Goal: Task Accomplishment & Management: Manage account settings

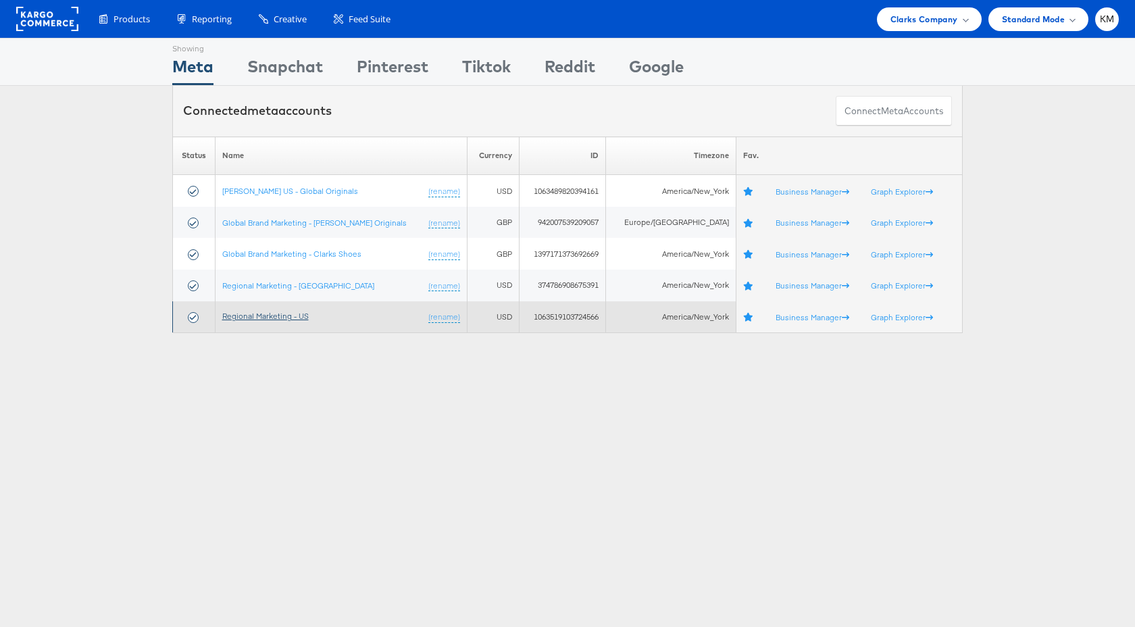
click at [273, 321] on link "Regional Marketing - US" at bounding box center [265, 316] width 86 height 10
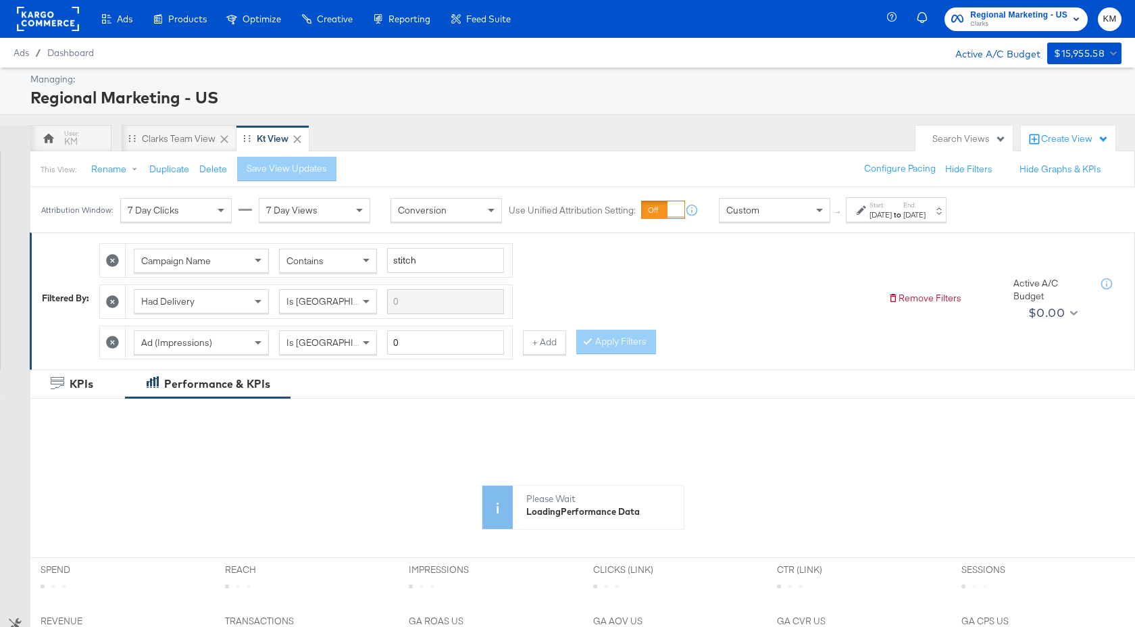
click at [892, 212] on div "Oct 27th 2024" at bounding box center [881, 214] width 22 height 11
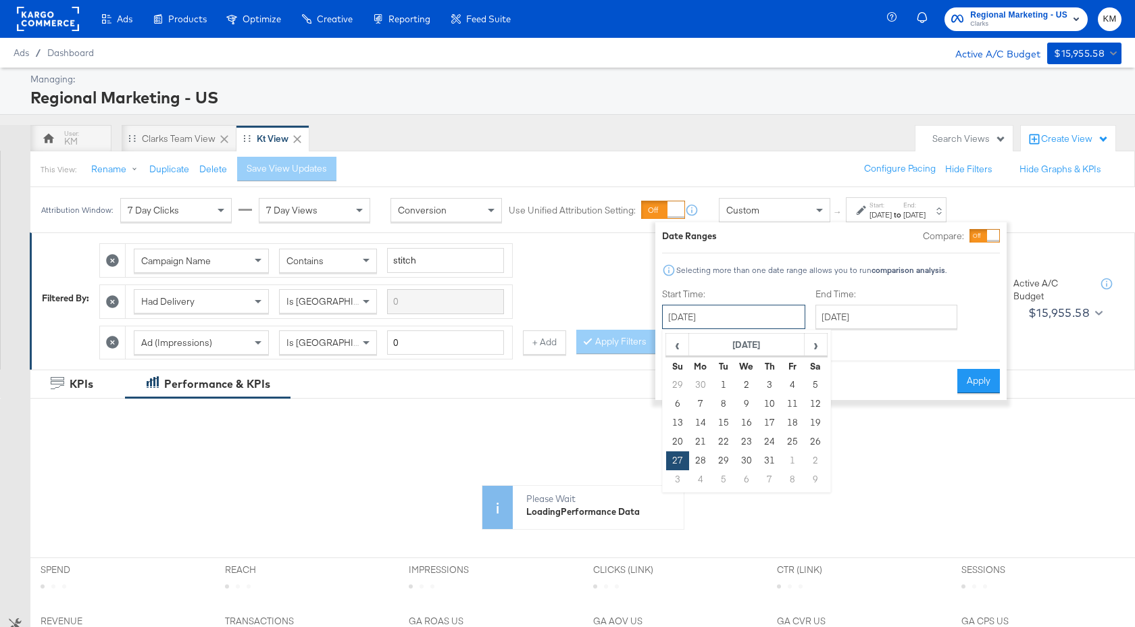
click at [768, 326] on input "October 27th 2024" at bounding box center [733, 317] width 143 height 24
click at [771, 338] on th "October 2024" at bounding box center [747, 345] width 116 height 23
click at [760, 351] on th "2024" at bounding box center [746, 345] width 134 height 23
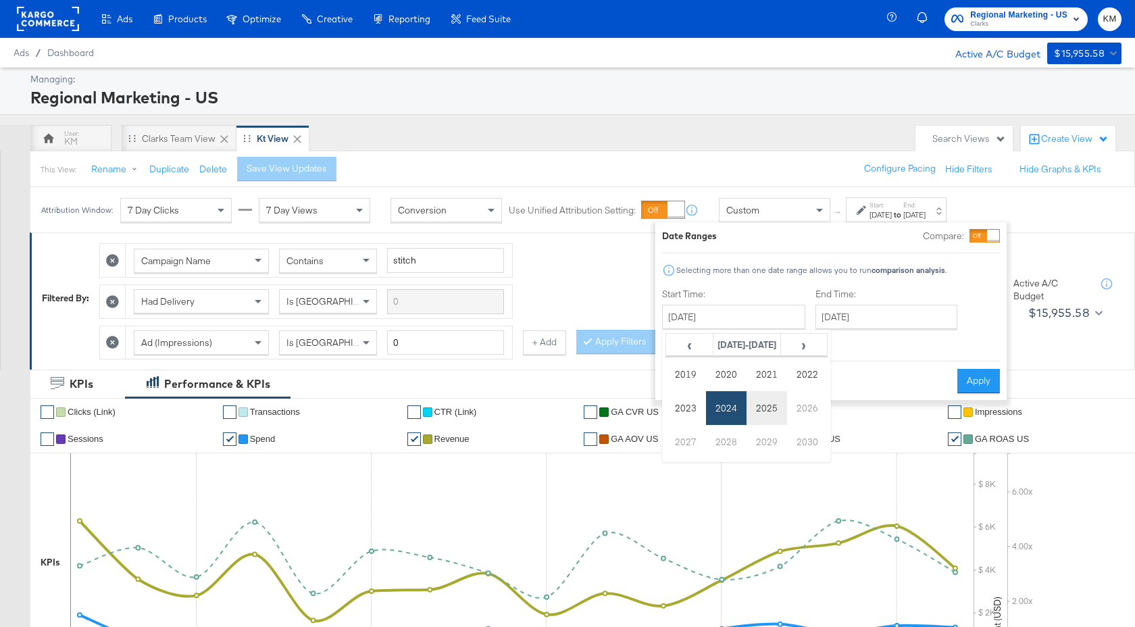
click at [763, 408] on td "2025" at bounding box center [767, 408] width 41 height 34
click at [732, 439] on td "Oct" at bounding box center [726, 442] width 41 height 34
click at [680, 382] on td "28" at bounding box center [677, 385] width 23 height 19
type input "September 28th 2025"
click at [853, 321] on input "September 28th 2025" at bounding box center [887, 317] width 142 height 24
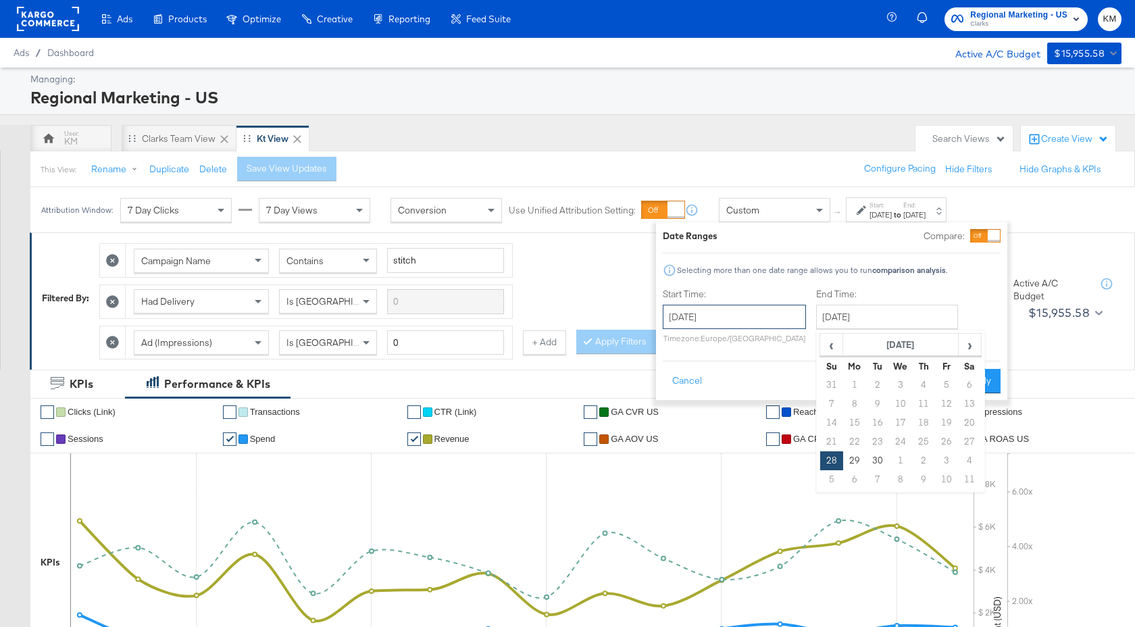
click at [780, 314] on input "September 28th 2025" at bounding box center [734, 317] width 143 height 24
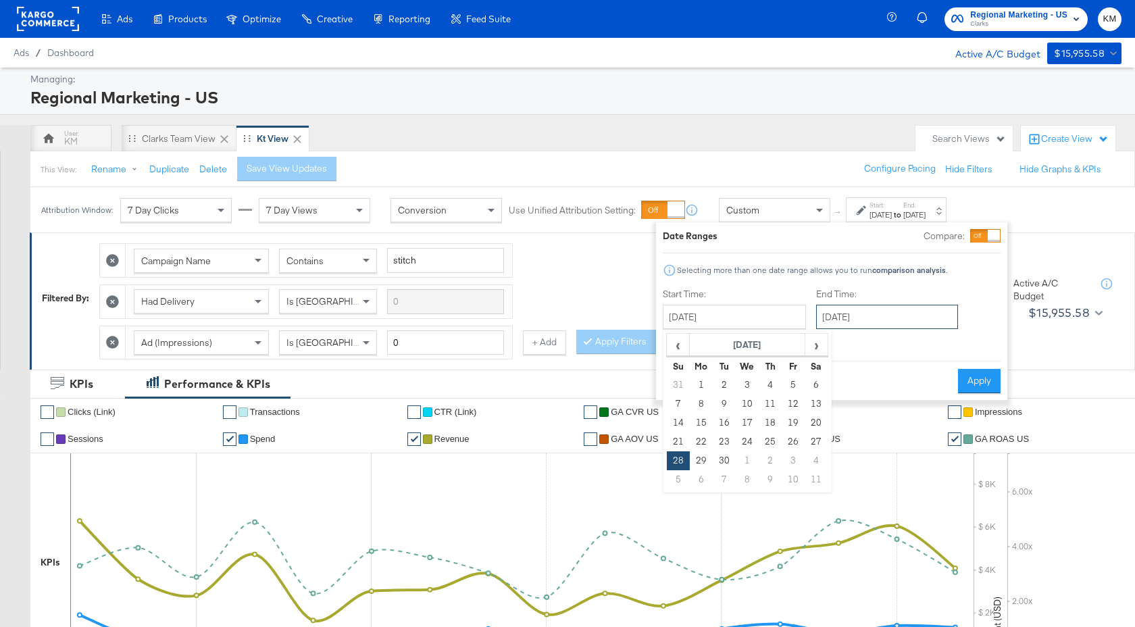
click at [873, 320] on input "September 28th 2025" at bounding box center [887, 317] width 142 height 24
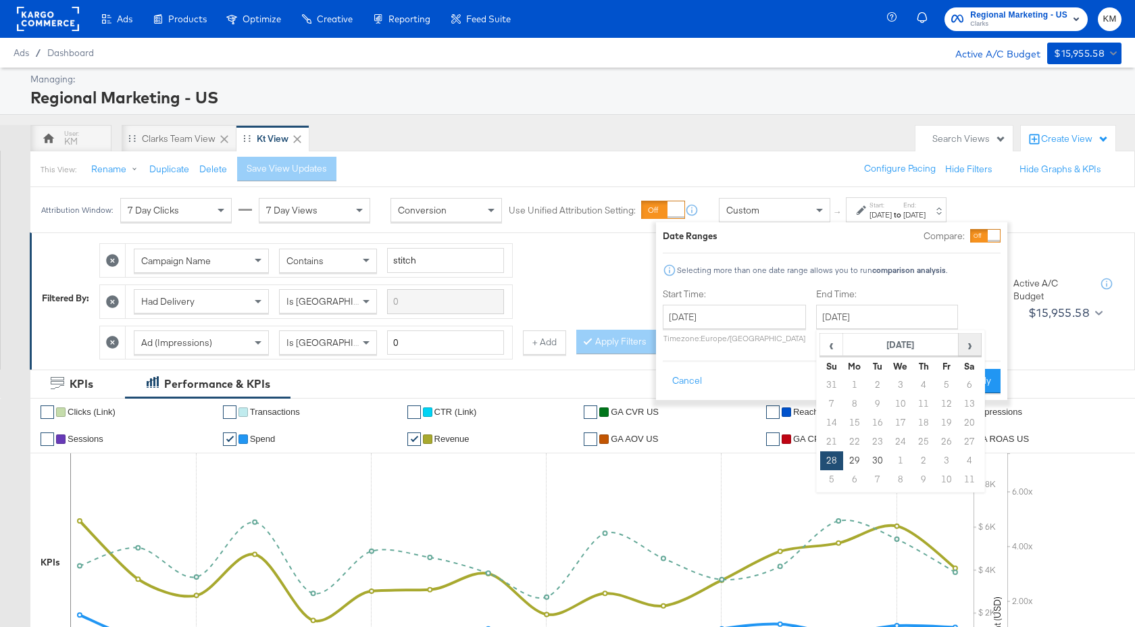
click at [970, 346] on span "›" at bounding box center [969, 344] width 21 height 20
click at [900, 426] on td "15" at bounding box center [900, 422] width 23 height 19
type input "October 15th 2025"
click at [976, 379] on button "Apply" at bounding box center [978, 381] width 43 height 24
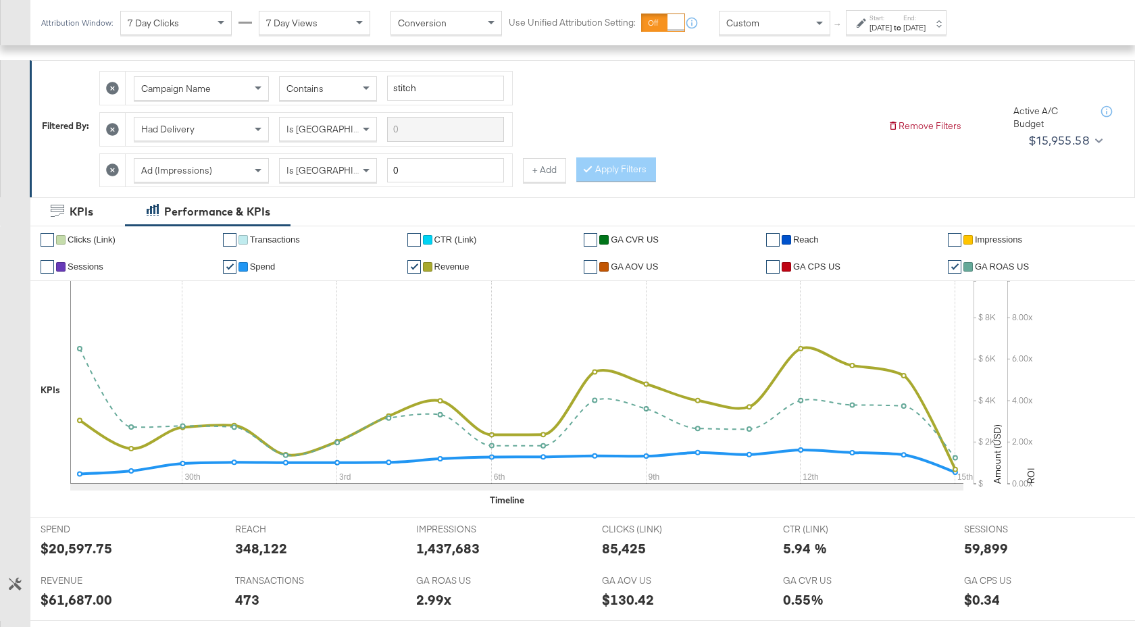
scroll to position [620, 0]
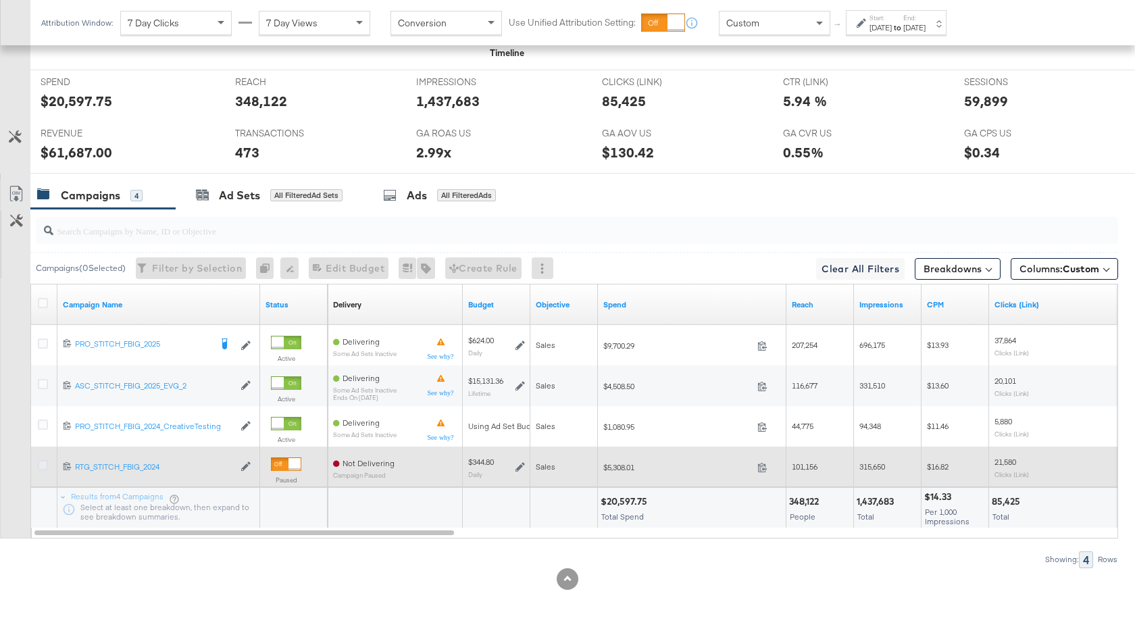
click at [41, 466] on icon at bounding box center [43, 465] width 10 height 10
click at [0, 0] on input "checkbox" at bounding box center [0, 0] width 0 height 0
click at [765, 467] on icon at bounding box center [762, 467] width 10 height 10
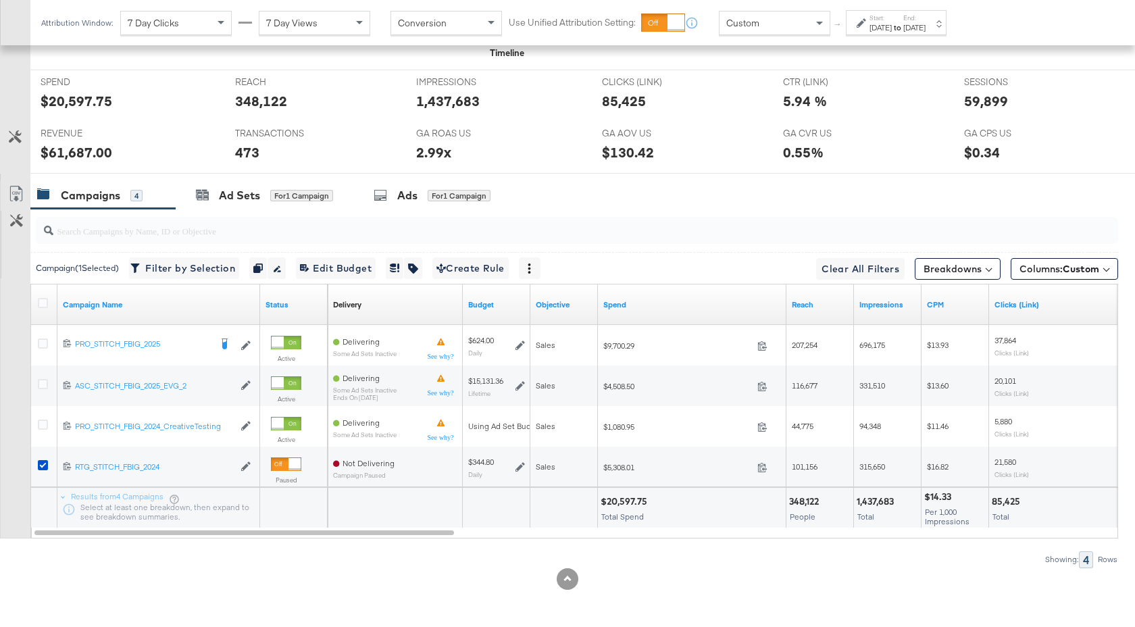
click at [926, 21] on div "Start: Sep 28th 2025 to End: Oct 15th 2025" at bounding box center [898, 24] width 56 height 20
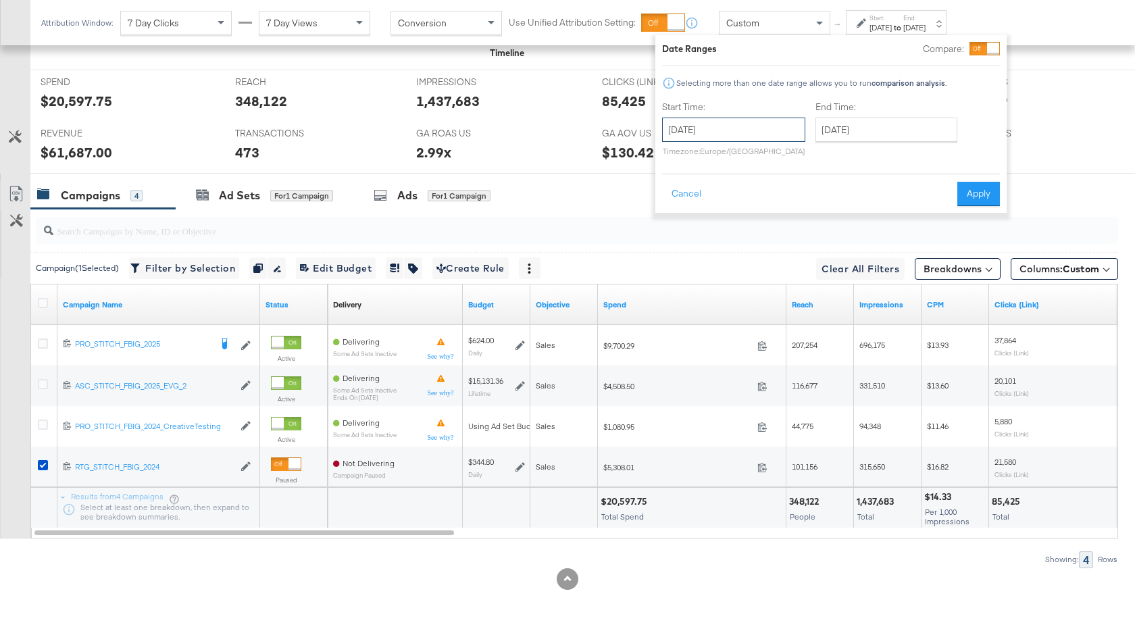
click at [767, 128] on input "September 28th 2025" at bounding box center [733, 130] width 143 height 24
click at [735, 64] on div "Date Ranges Compare: Selecting more than one date range allows you to run compa…" at bounding box center [831, 124] width 338 height 164
click at [688, 194] on button "Cancel" at bounding box center [686, 194] width 49 height 24
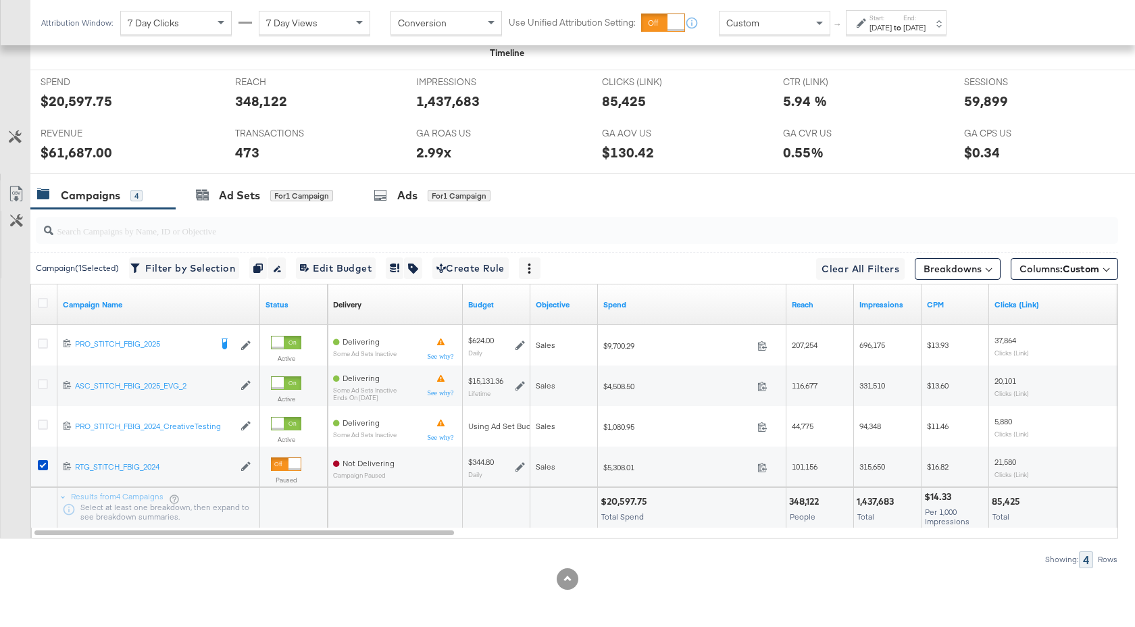
click at [790, 21] on div "Custom" at bounding box center [775, 22] width 110 height 23
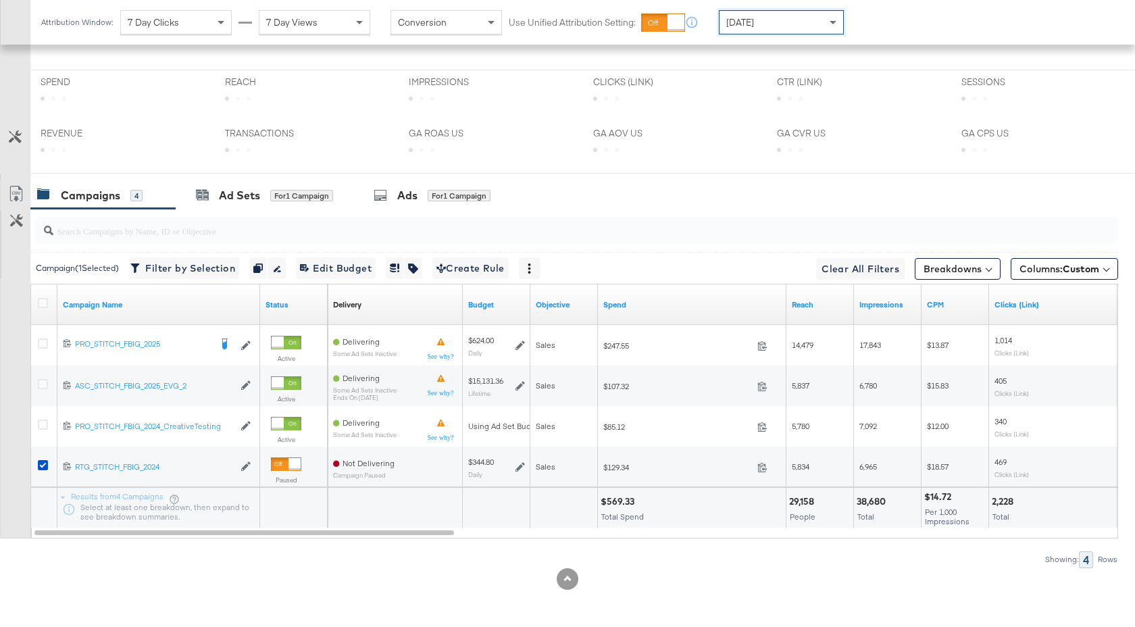
scroll to position [619, 0]
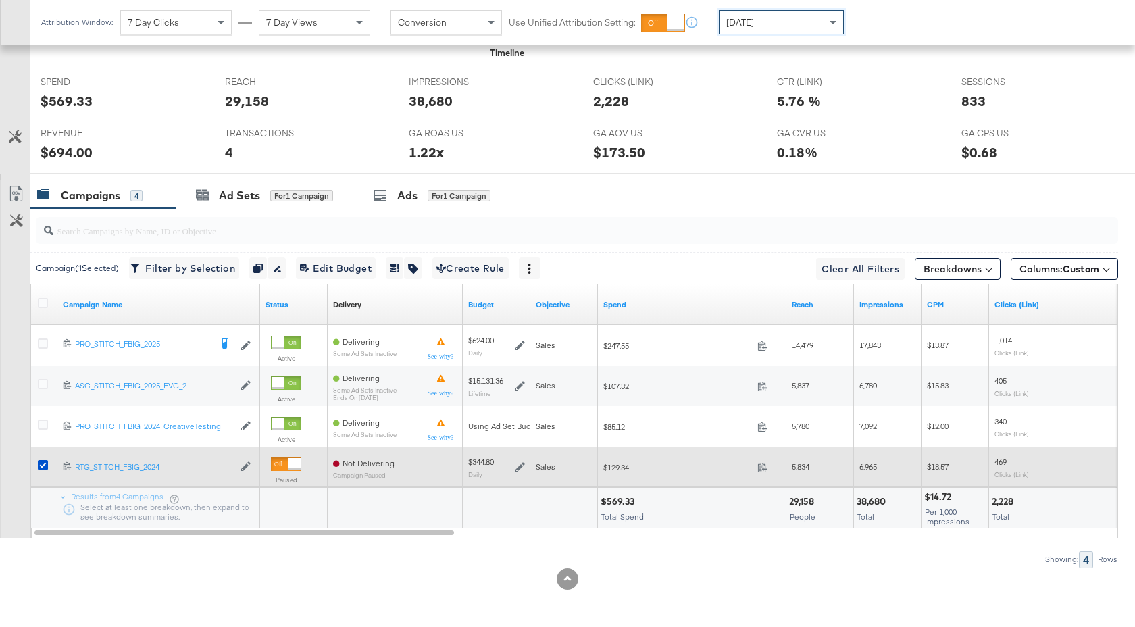
click at [519, 466] on icon at bounding box center [520, 467] width 9 height 9
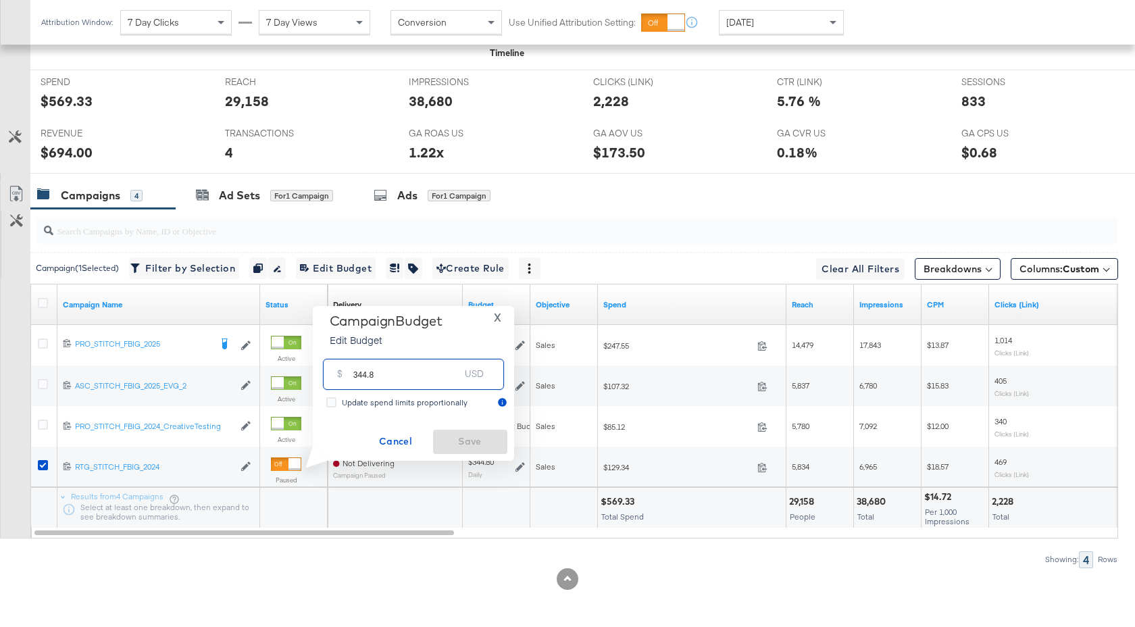
drag, startPoint x: 379, startPoint y: 380, endPoint x: 347, endPoint y: 380, distance: 32.4
click at [347, 380] on div "$ 344.8 USD" at bounding box center [413, 374] width 181 height 30
type input "160.59"
click at [477, 443] on span "Save" at bounding box center [470, 441] width 64 height 17
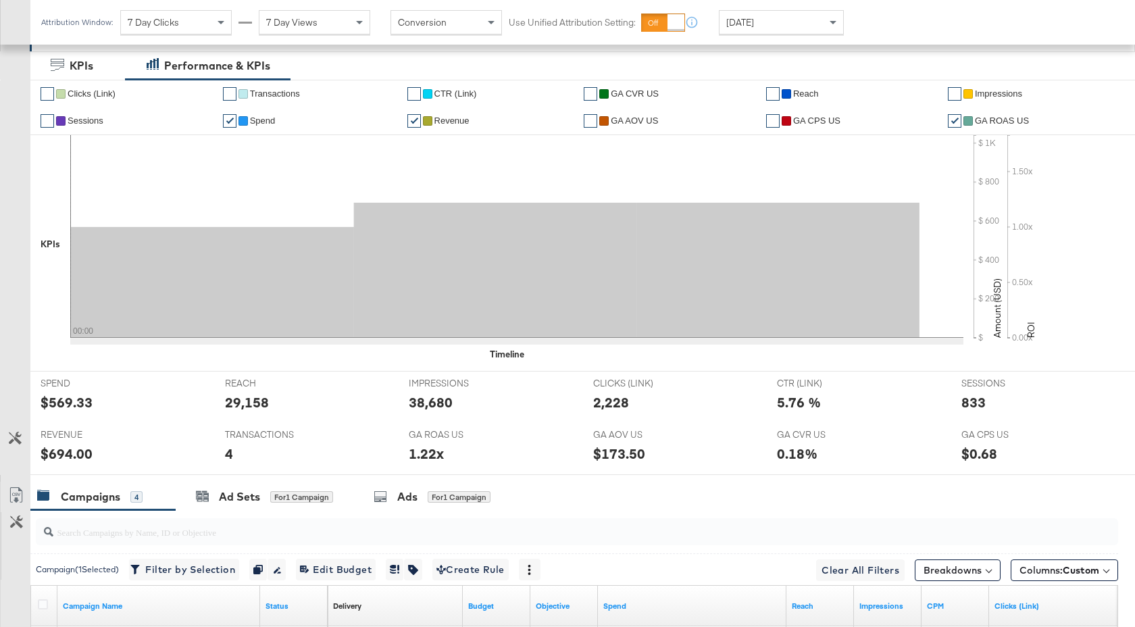
scroll to position [0, 0]
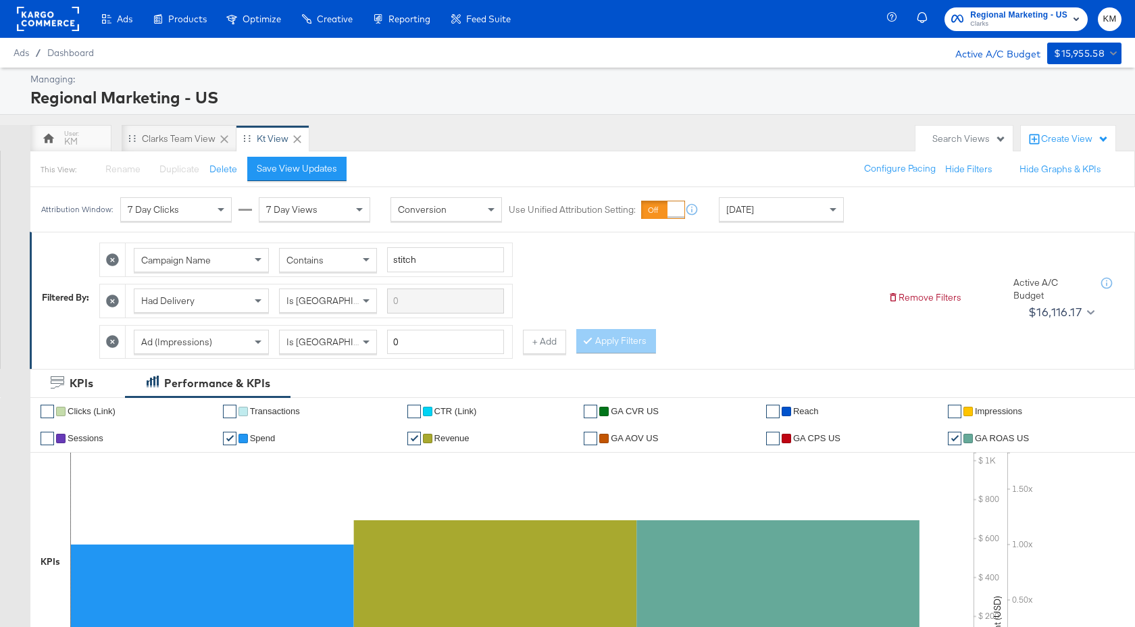
click at [1011, 16] on span "Regional Marketing - US" at bounding box center [1018, 15] width 97 height 14
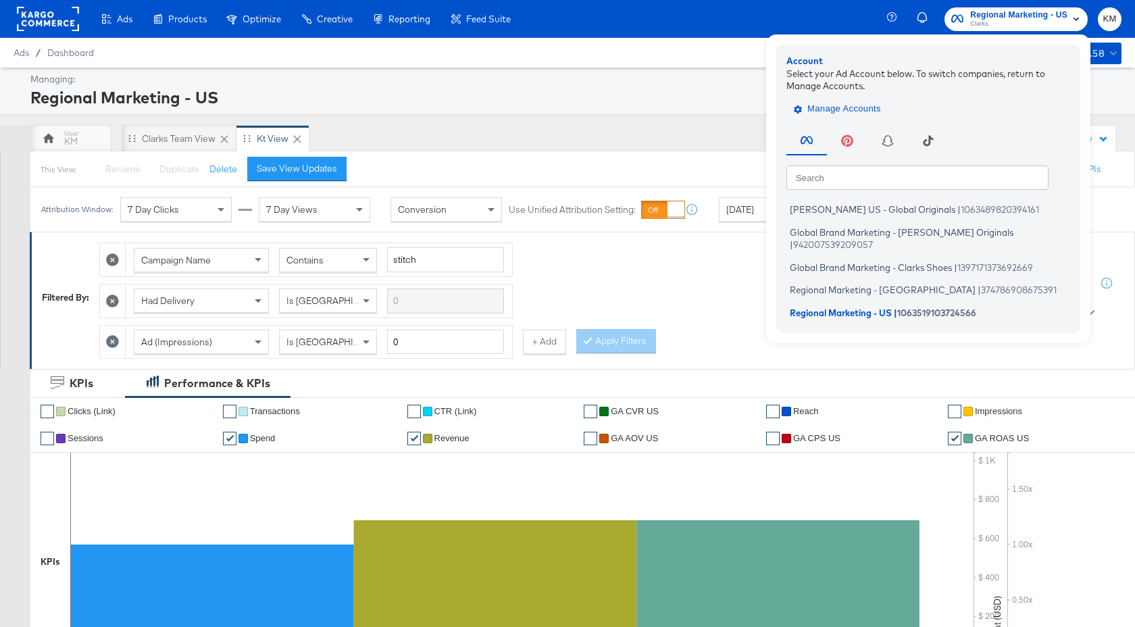
click at [857, 111] on span "Manage Accounts" at bounding box center [839, 109] width 84 height 16
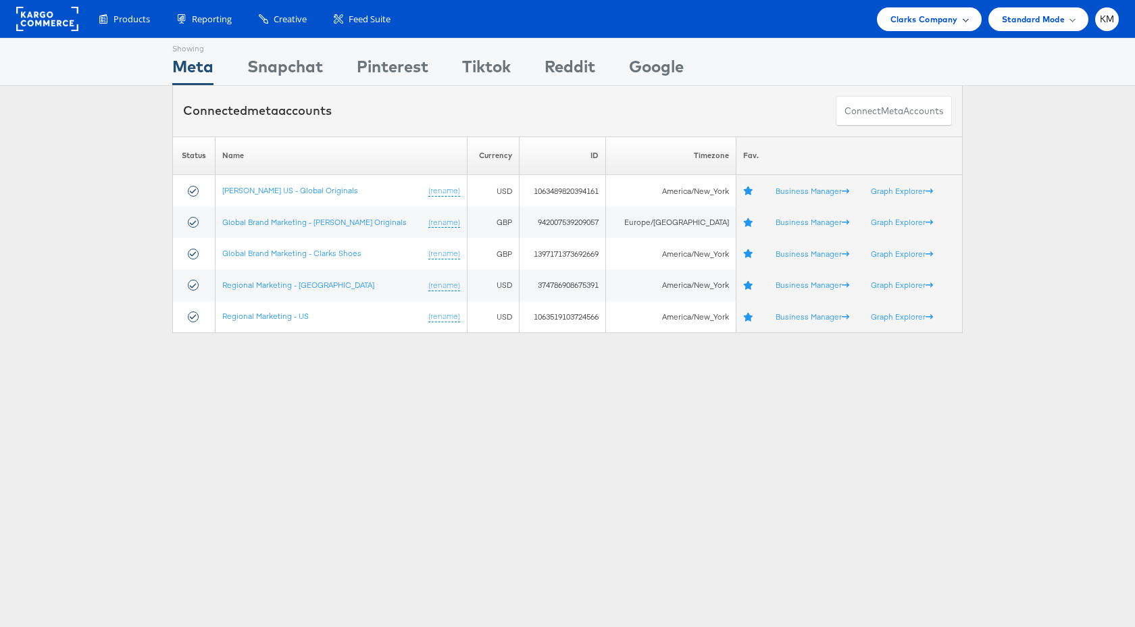
click at [915, 19] on span "Clarks Company" at bounding box center [924, 19] width 68 height 14
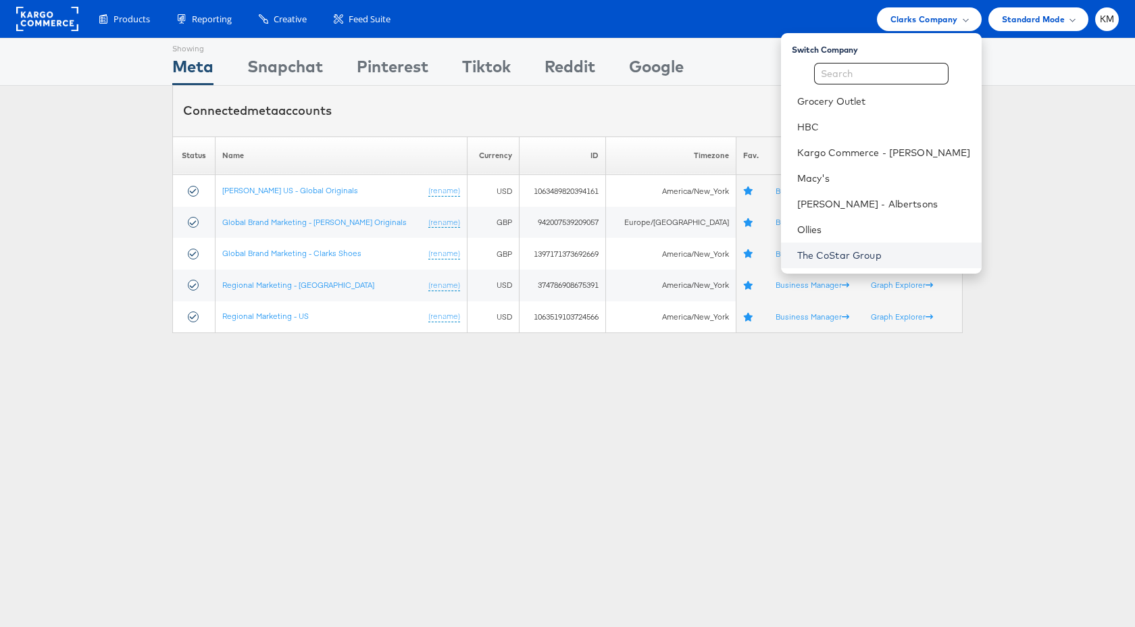
click at [851, 253] on link "The CoStar Group" at bounding box center [884, 256] width 174 height 14
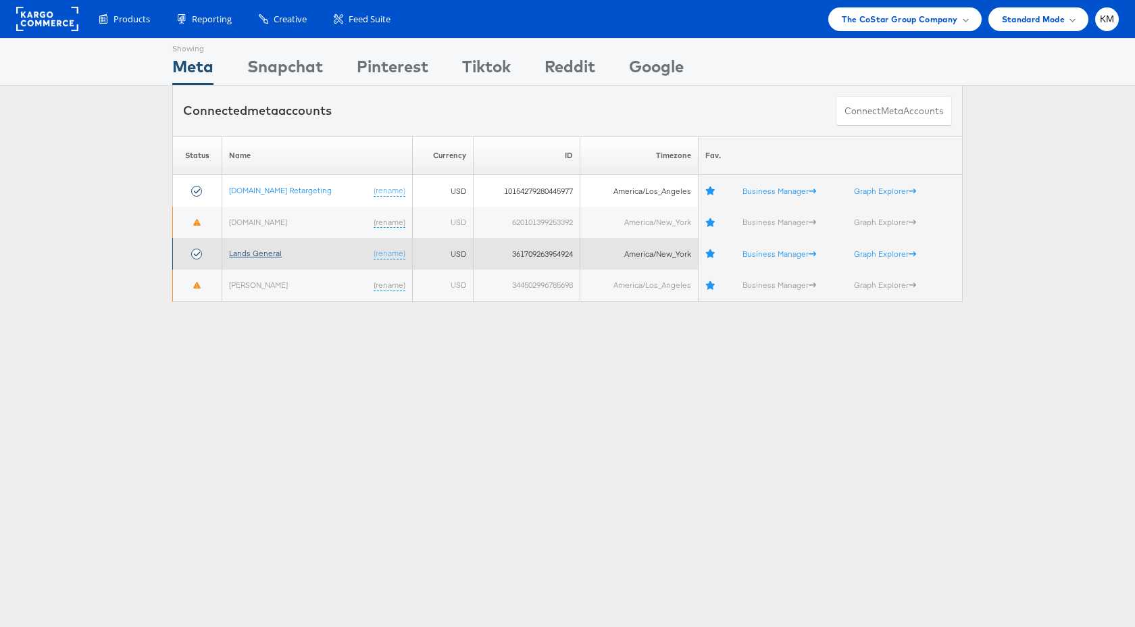
click at [257, 255] on link "Lands General" at bounding box center [255, 253] width 53 height 10
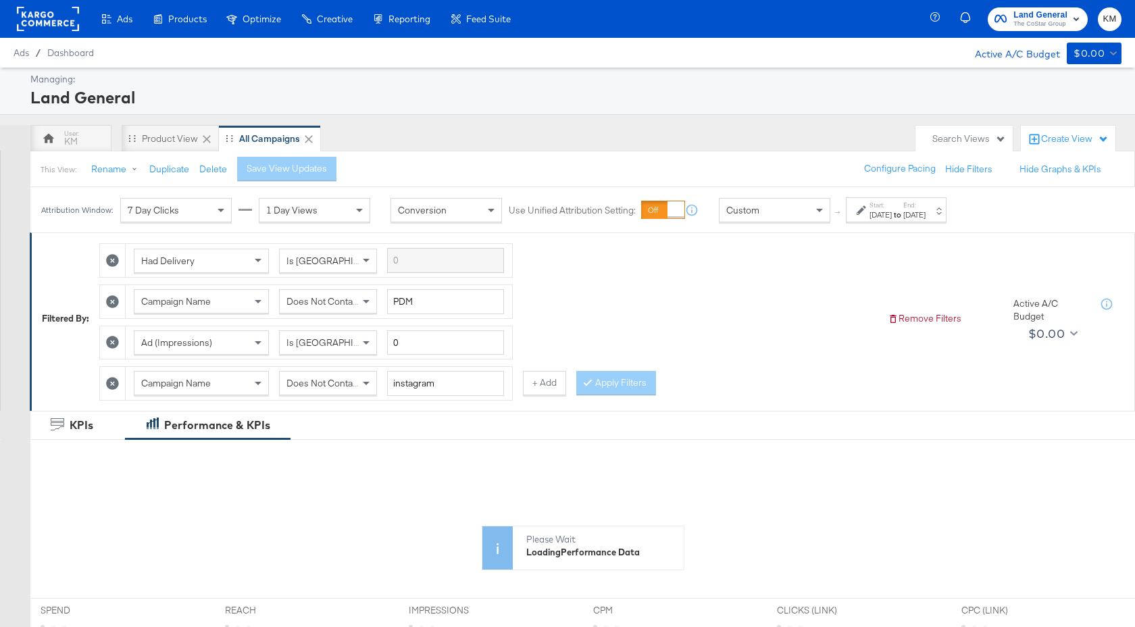
click at [892, 208] on label "Start:" at bounding box center [881, 205] width 22 height 9
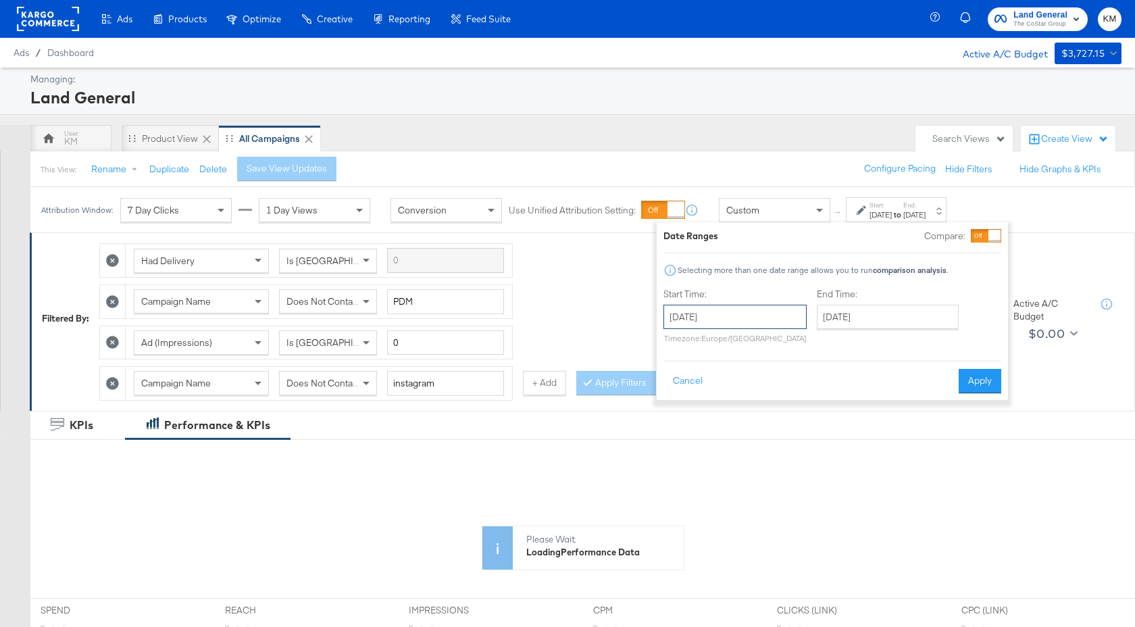
click at [766, 320] on input "[DATE]" at bounding box center [734, 317] width 143 height 24
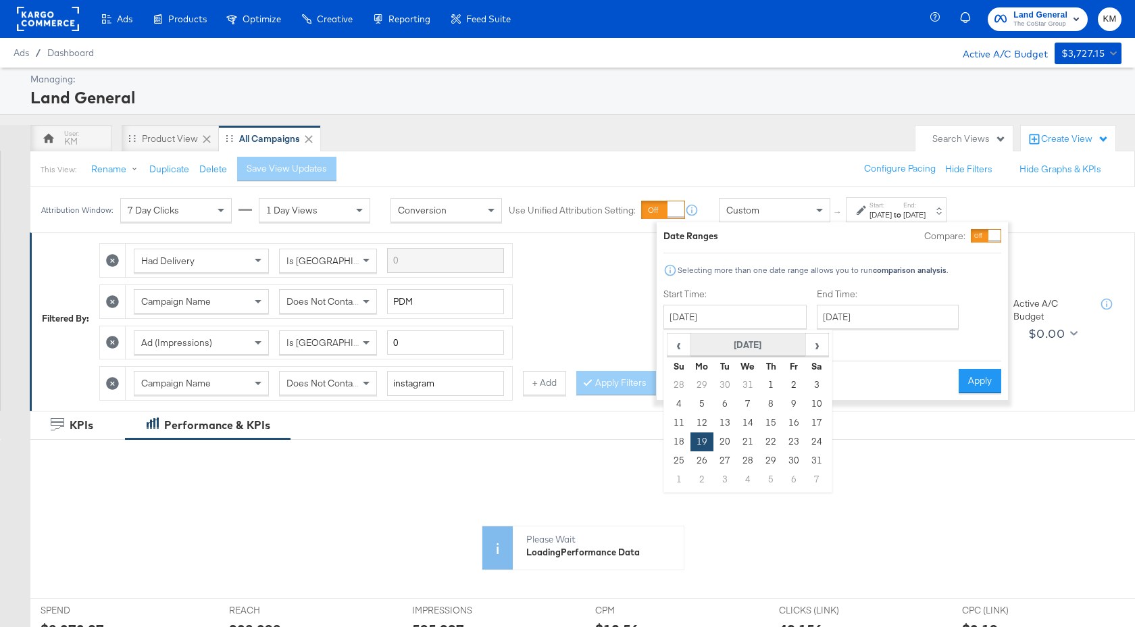
click at [784, 345] on th "[DATE]" at bounding box center [749, 345] width 116 height 23
click at [767, 345] on th "2024" at bounding box center [747, 345] width 134 height 23
click at [761, 411] on td "2025" at bounding box center [768, 408] width 41 height 34
click at [729, 442] on td "Oct" at bounding box center [727, 442] width 41 height 34
